Goal: Task Accomplishment & Management: Complete application form

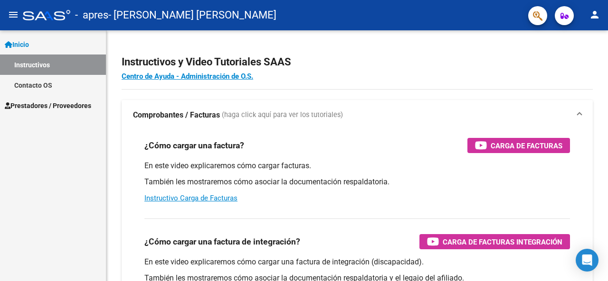
click at [50, 44] on link "Inicio" at bounding box center [53, 44] width 106 height 20
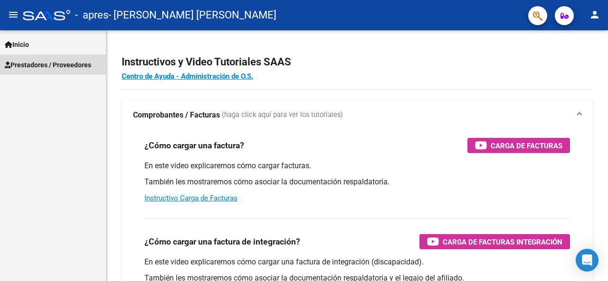
click at [50, 61] on span "Prestadores / Proveedores" at bounding box center [48, 65] width 86 height 10
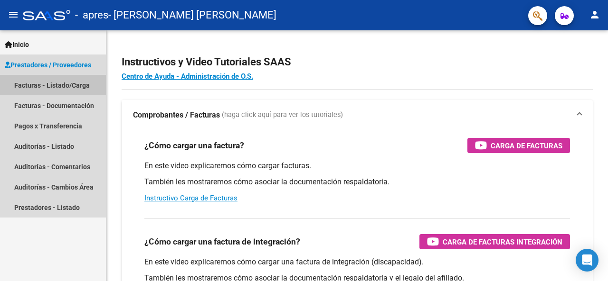
click at [35, 83] on link "Facturas - Listado/Carga" at bounding box center [53, 85] width 106 height 20
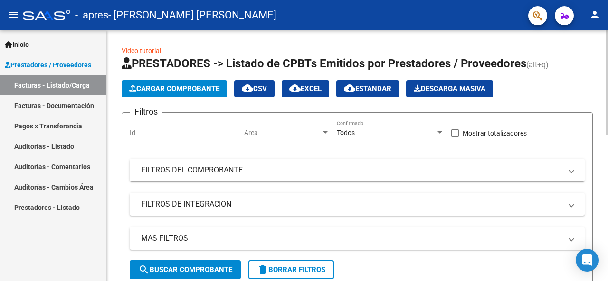
click at [228, 269] on span "search Buscar Comprobante" at bounding box center [185, 270] width 94 height 9
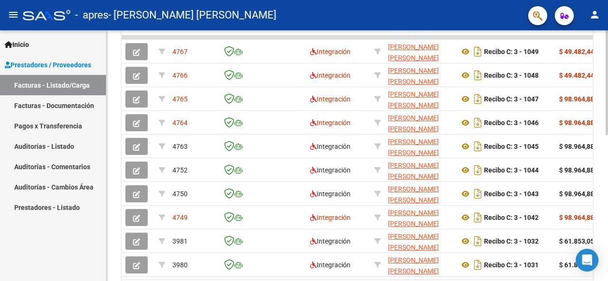
scroll to position [279, 0]
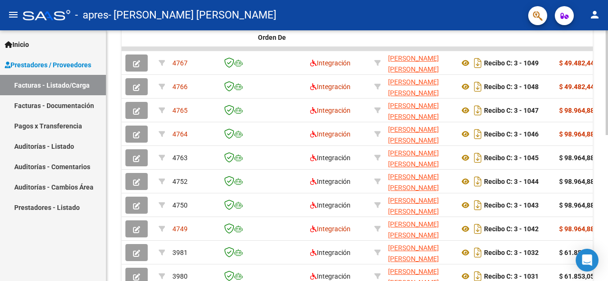
click at [600, 238] on div at bounding box center [606, 201] width 2 height 105
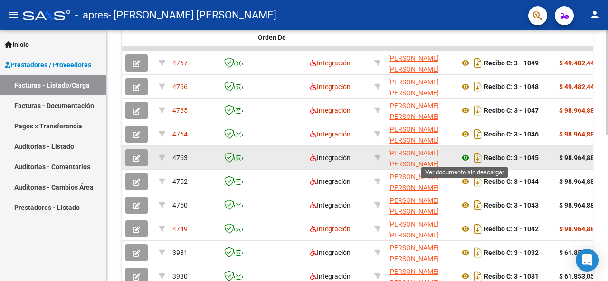
click at [466, 157] on icon at bounding box center [465, 157] width 12 height 11
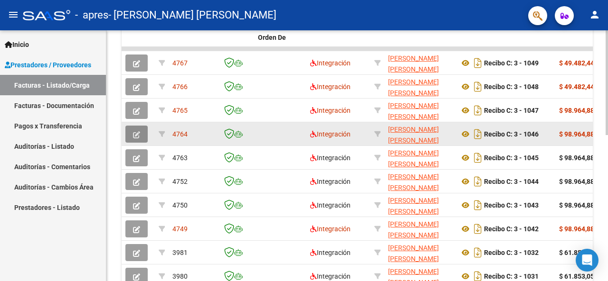
click at [137, 136] on icon "button" at bounding box center [136, 134] width 7 height 7
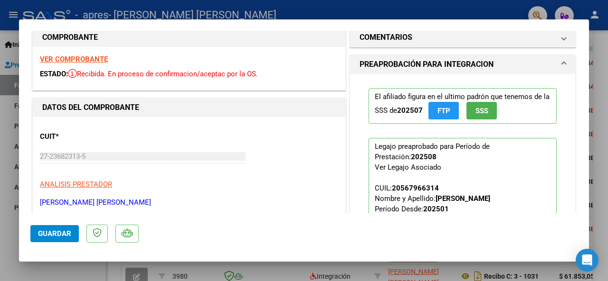
scroll to position [0, 0]
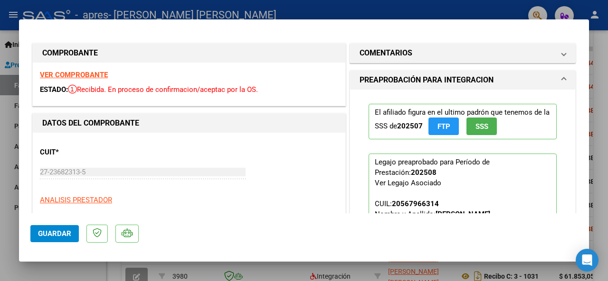
click at [561, 79] on span at bounding box center [563, 80] width 4 height 11
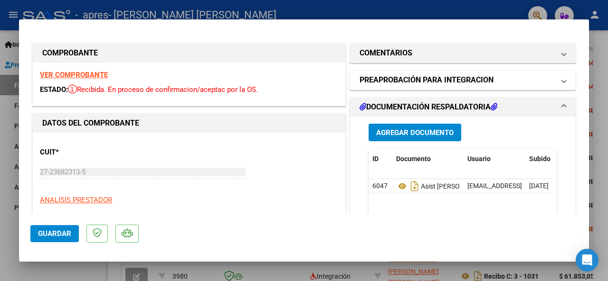
click at [561, 79] on span at bounding box center [563, 80] width 4 height 11
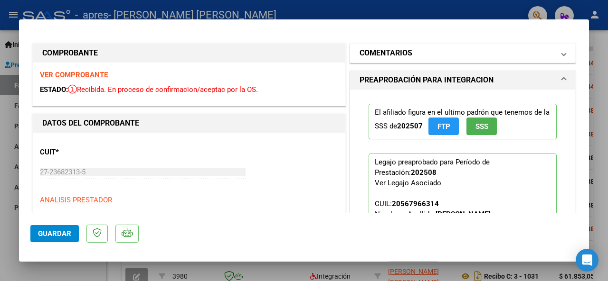
click at [561, 53] on span at bounding box center [563, 52] width 4 height 11
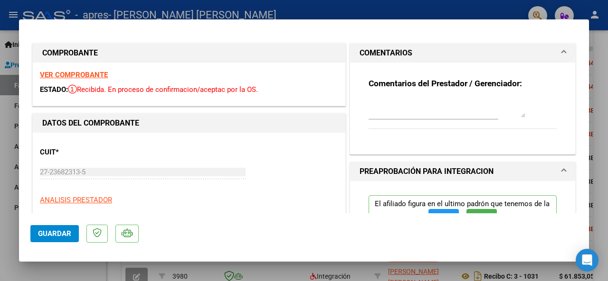
click at [561, 50] on span at bounding box center [563, 52] width 4 height 11
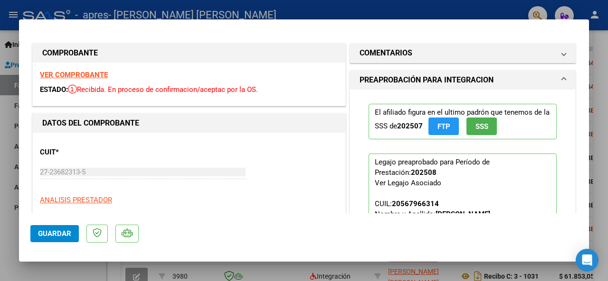
click at [437, 127] on span "FTP" at bounding box center [443, 126] width 13 height 9
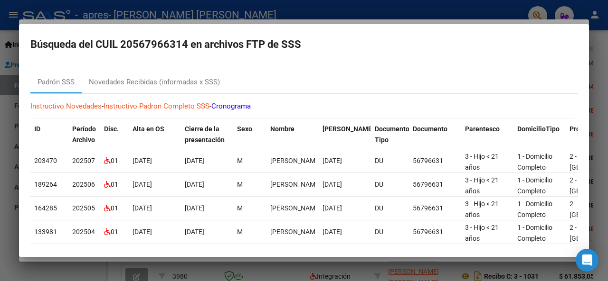
click at [35, 62] on mat-dialog-container "Búsqueda del CUIL 20567966314 en archivos FTP de SSS Padrón SSS Novedades Recib…" at bounding box center [304, 140] width 570 height 233
click at [29, 66] on mat-dialog-content "Padrón SSS Novedades Recibidas (informadas x SSS) Instructivo Novedades - Instr…" at bounding box center [304, 154] width 570 height 183
click at [6, 105] on div at bounding box center [304, 140] width 608 height 281
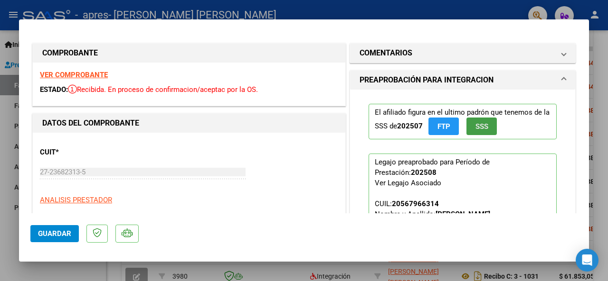
click at [470, 132] on button "SSS" at bounding box center [481, 127] width 30 height 18
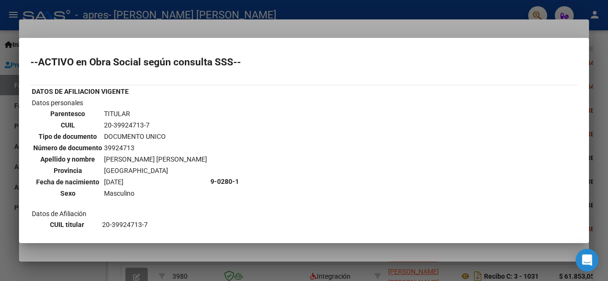
drag, startPoint x: 258, startPoint y: 114, endPoint x: 84, endPoint y: 147, distance: 176.7
click at [84, 147] on th "Número de documento" at bounding box center [68, 148] width 70 height 10
click at [10, 179] on div at bounding box center [304, 140] width 608 height 281
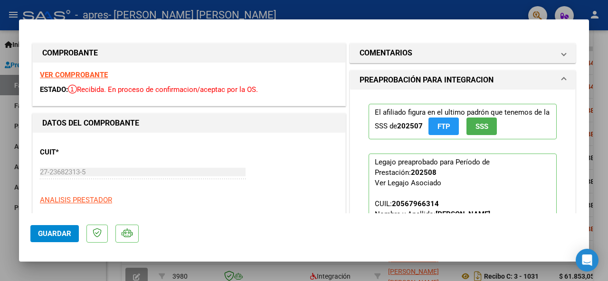
click at [7, 167] on div at bounding box center [304, 140] width 608 height 281
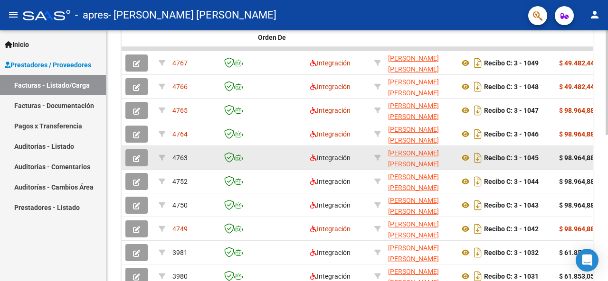
click at [134, 155] on icon "button" at bounding box center [136, 158] width 7 height 7
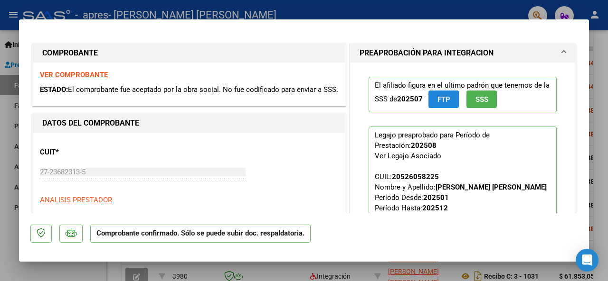
click at [445, 94] on button "FTP" at bounding box center [443, 100] width 30 height 18
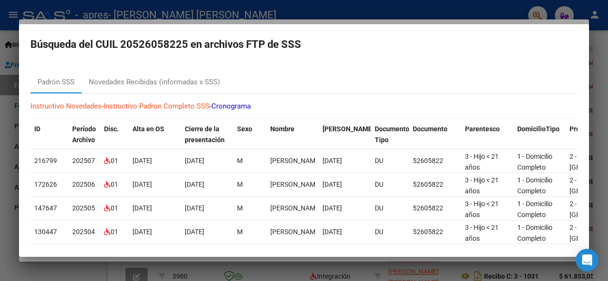
click at [9, 114] on div at bounding box center [304, 140] width 608 height 281
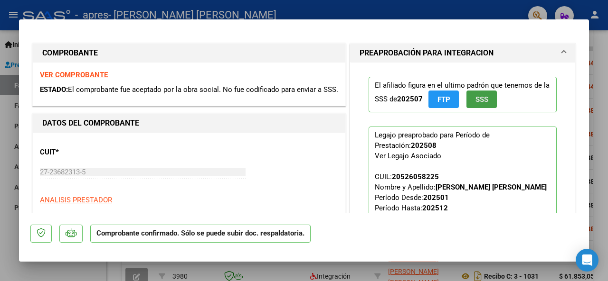
click at [486, 97] on button "SSS" at bounding box center [481, 100] width 30 height 18
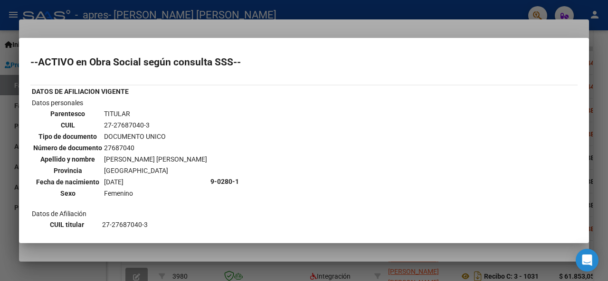
click at [5, 193] on div at bounding box center [304, 140] width 608 height 281
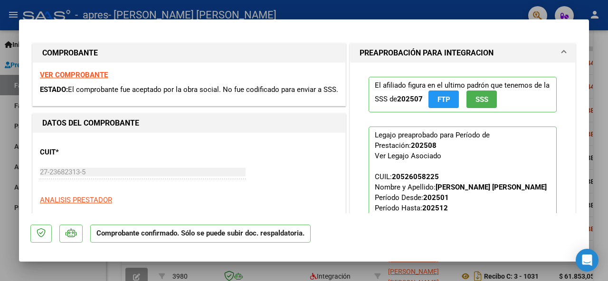
click at [13, 183] on div at bounding box center [304, 140] width 608 height 281
type input "$ 0,00"
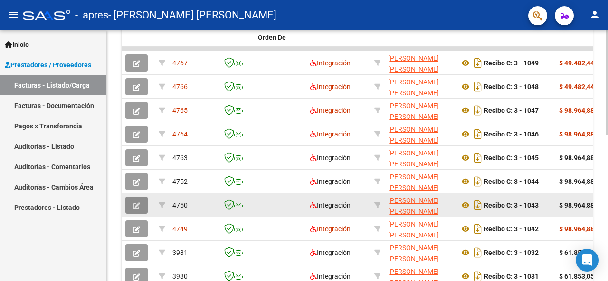
click at [137, 206] on icon "button" at bounding box center [136, 206] width 7 height 7
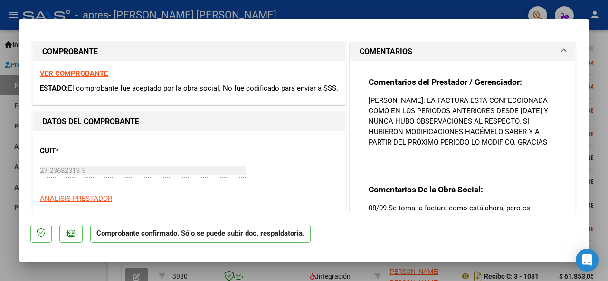
scroll to position [34, 0]
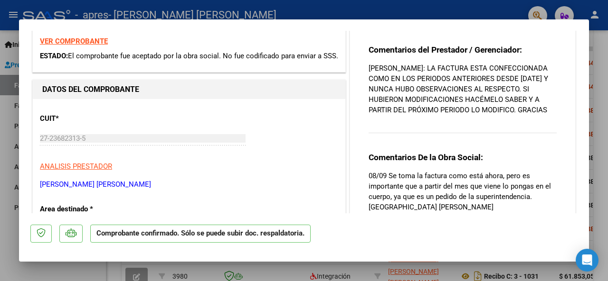
click at [405, 128] on div "Comentarios del Prestador / Gerenciador: [PERSON_NAME]: LA FACTURA ESTA CONFECC…" at bounding box center [462, 95] width 188 height 100
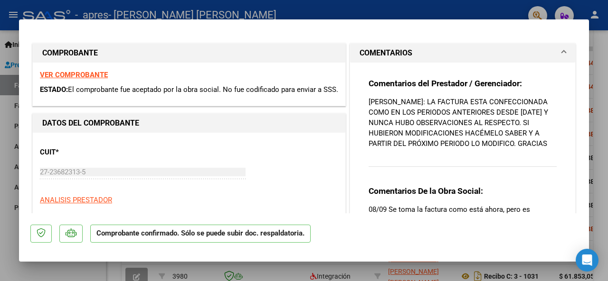
click at [561, 51] on span at bounding box center [563, 52] width 4 height 11
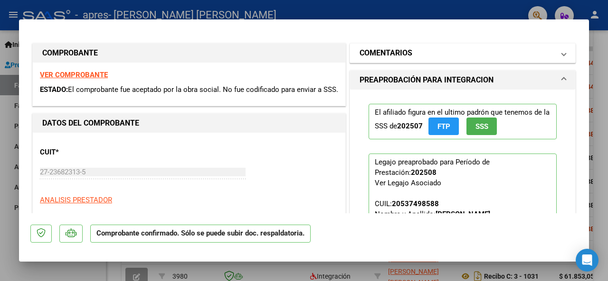
click at [561, 51] on span at bounding box center [563, 52] width 4 height 11
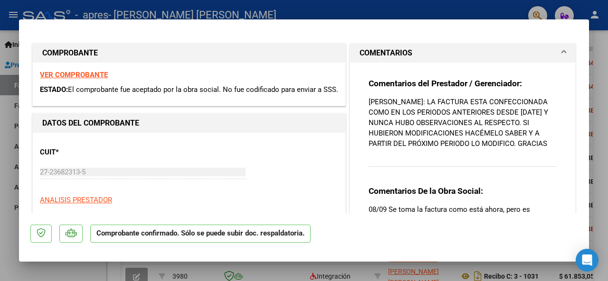
click at [483, 156] on div "Comentarios del Prestador / Gerenciador: [PERSON_NAME]: LA FACTURA ESTA CONFECC…" at bounding box center [462, 128] width 188 height 100
click at [3, 178] on div at bounding box center [304, 140] width 608 height 281
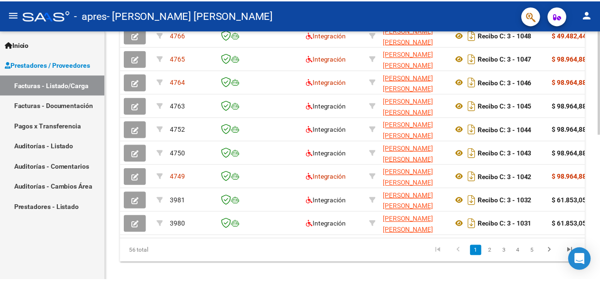
scroll to position [349, 0]
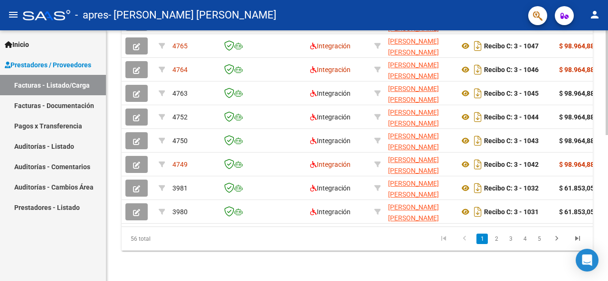
click at [600, 203] on div at bounding box center [606, 229] width 2 height 105
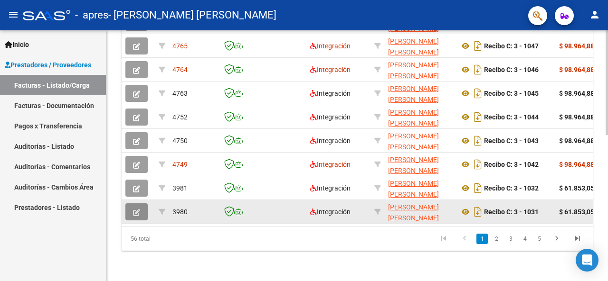
click at [136, 209] on icon "button" at bounding box center [136, 212] width 7 height 7
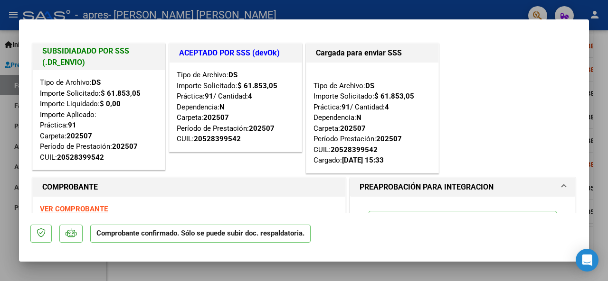
click at [496, 86] on div "SUBSIDIADADO POR SSS (.DR_ENVIO) Tipo de Archivo: DS Importe Solicitado: $ 61.8…" at bounding box center [303, 108] width 547 height 134
click at [17, 273] on div at bounding box center [304, 140] width 608 height 281
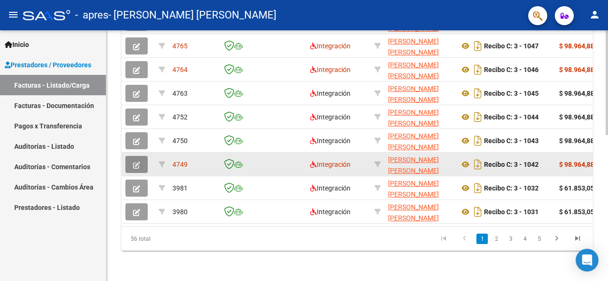
click at [136, 162] on icon "button" at bounding box center [136, 165] width 7 height 7
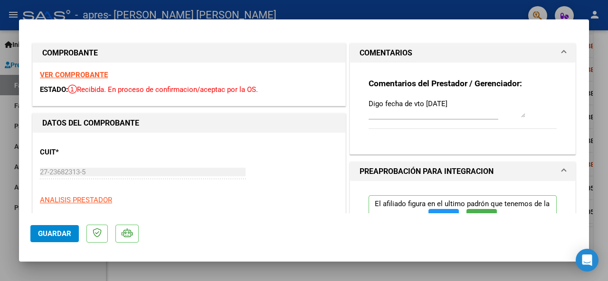
click at [6, 224] on div at bounding box center [304, 140] width 608 height 281
type input "$ 0,00"
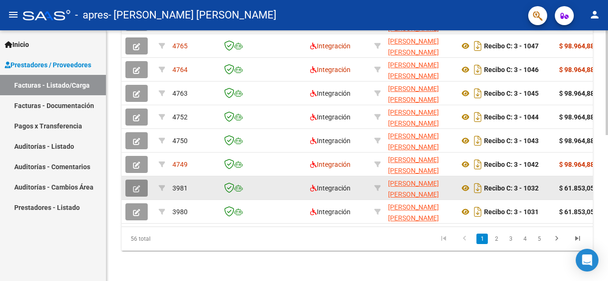
click at [131, 180] on button "button" at bounding box center [136, 188] width 22 height 17
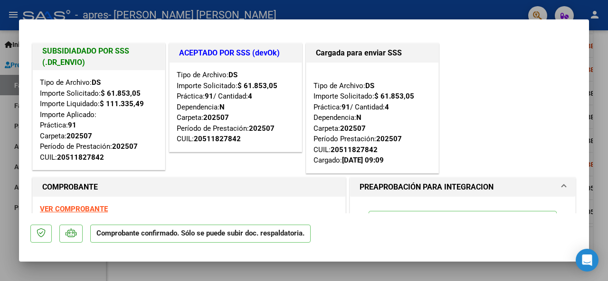
click at [6, 207] on div at bounding box center [304, 140] width 608 height 281
type input "$ 0,00"
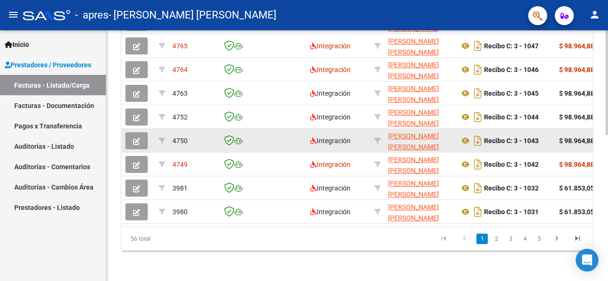
click at [139, 138] on icon "button" at bounding box center [136, 141] width 7 height 7
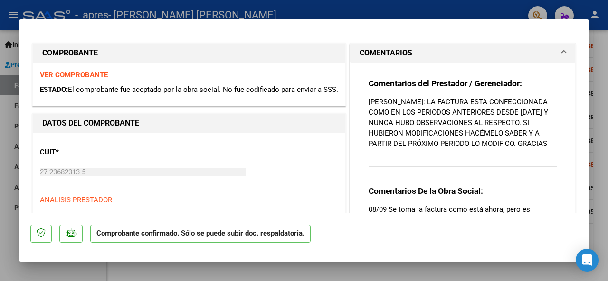
click at [5, 185] on div at bounding box center [304, 140] width 608 height 281
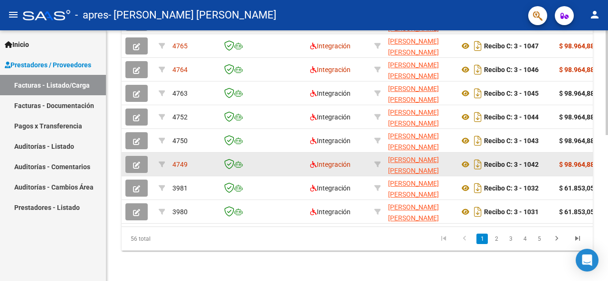
click at [131, 159] on button "button" at bounding box center [136, 164] width 22 height 17
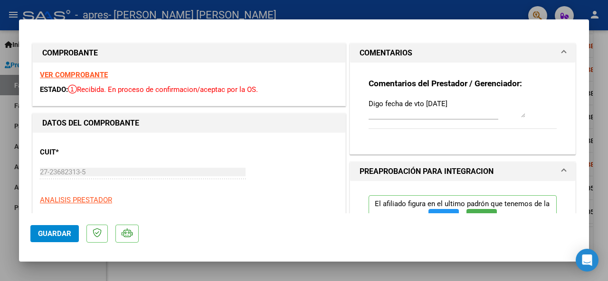
click at [4, 216] on div at bounding box center [304, 140] width 608 height 281
type input "$ 0,00"
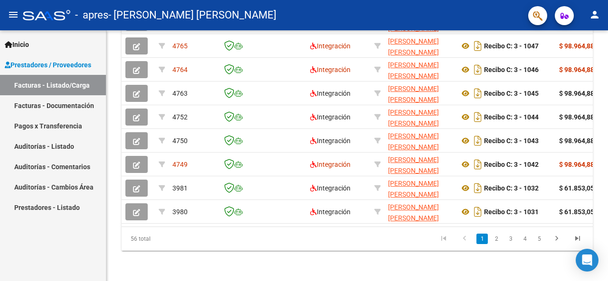
click at [37, 225] on div "Inicio Instructivos Contacto OS Prestadores / Proveedores Facturas - Listado/Ca…" at bounding box center [53, 155] width 106 height 251
click at [595, 15] on mat-icon "person" at bounding box center [594, 14] width 11 height 11
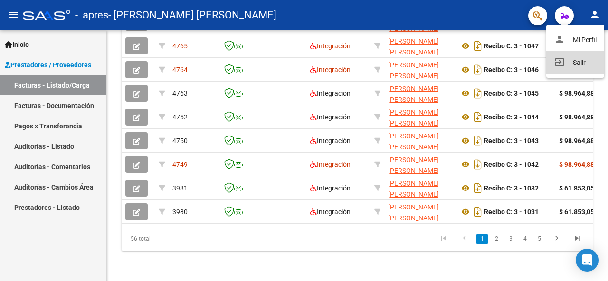
click at [577, 61] on button "exit_to_app Salir" at bounding box center [575, 62] width 58 height 23
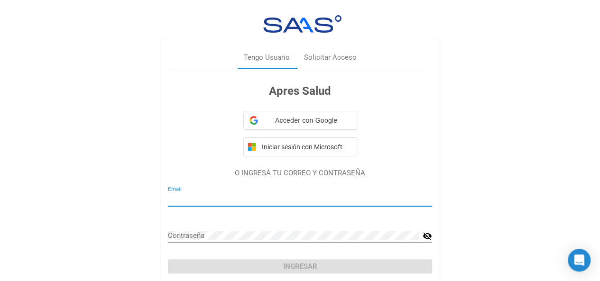
type input "[EMAIL_ADDRESS][DOMAIN_NAME]"
